Goal: Information Seeking & Learning: Learn about a topic

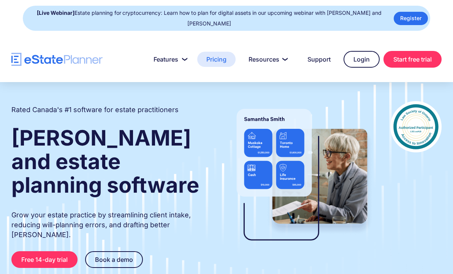
click at [223, 61] on link "Pricing" at bounding box center [216, 59] width 38 height 15
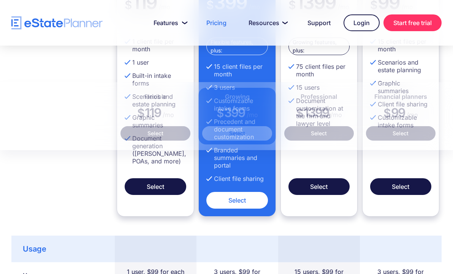
scroll to position [134, 0]
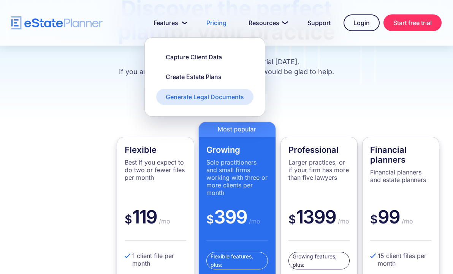
click at [173, 95] on div "Generate Legal Documents" at bounding box center [205, 97] width 78 height 8
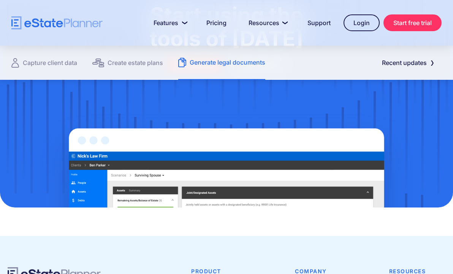
scroll to position [1102, 0]
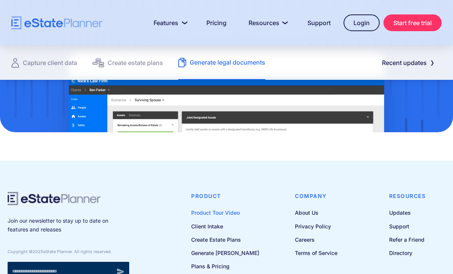
click at [239, 208] on link "Product Tour Video" at bounding box center [225, 213] width 68 height 10
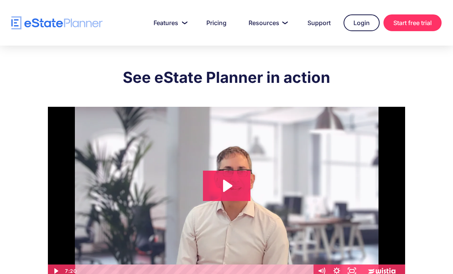
scroll to position [38, 0]
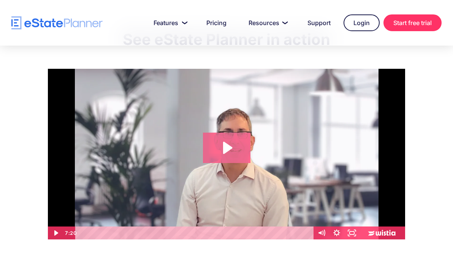
click at [222, 148] on icon "Play Video: eState Product Demo Video" at bounding box center [227, 148] width 48 height 30
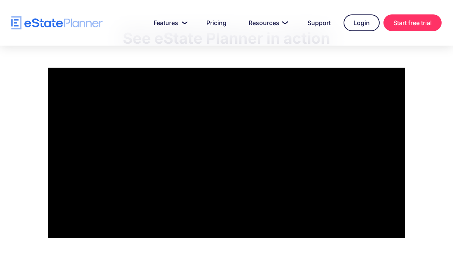
scroll to position [43, 0]
